Goal: Navigation & Orientation: Find specific page/section

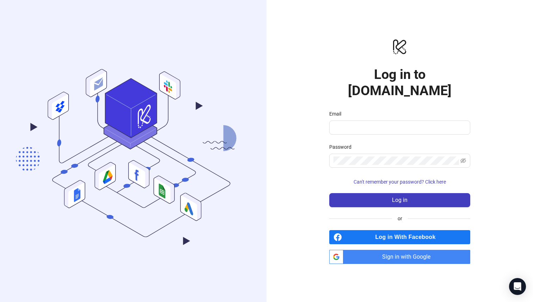
click at [328, 118] on div "logo/logo-mobile Log in to [DOMAIN_NAME] Email Password Can't remember your pas…" at bounding box center [399, 151] width 266 height 302
click at [345, 123] on input "Email" at bounding box center [398, 127] width 131 height 8
type input "**********"
click at [329, 193] on button "Log in" at bounding box center [399, 200] width 141 height 14
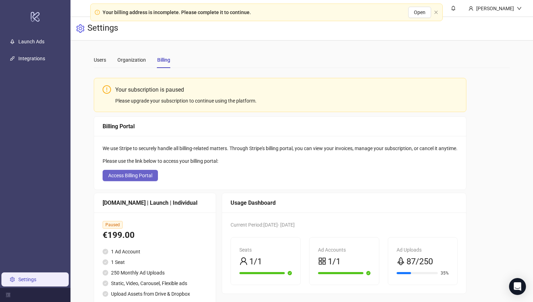
click at [139, 178] on span "Access Billing Portal" at bounding box center [130, 176] width 44 height 6
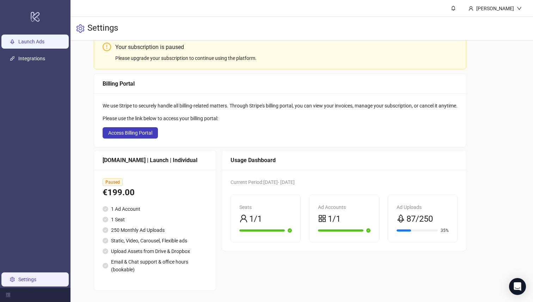
click at [40, 41] on link "Launch Ads" at bounding box center [31, 42] width 26 height 6
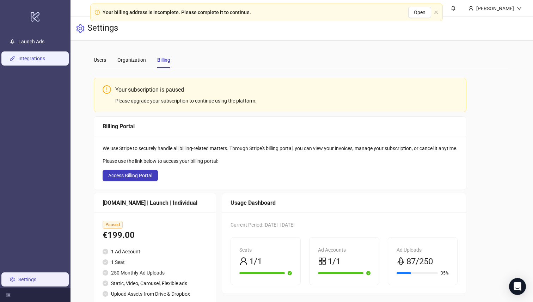
click at [42, 58] on link "Integrations" at bounding box center [31, 59] width 27 height 6
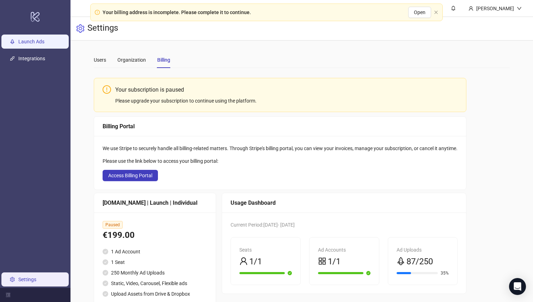
click at [44, 40] on link "Launch Ads" at bounding box center [31, 42] width 26 height 6
